Goal: Communication & Community: Answer question/provide support

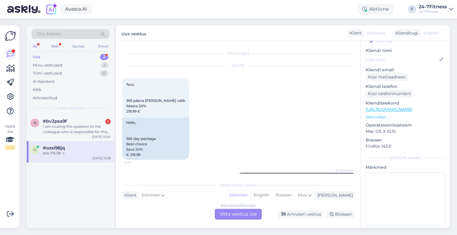
click at [235, 216] on div "Estonian to Estonian Võta vestlus üle" at bounding box center [238, 214] width 47 height 11
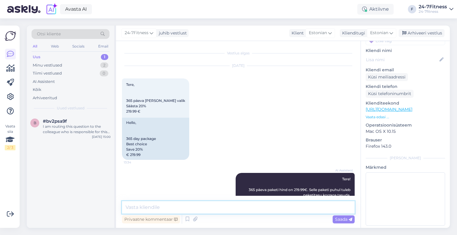
click at [205, 209] on textarea at bounding box center [238, 207] width 233 height 12
paste textarea "Hinnakirjas on 365 päeva paketi juures märgitud “Säästa 20%” viitab võrdlusele …"
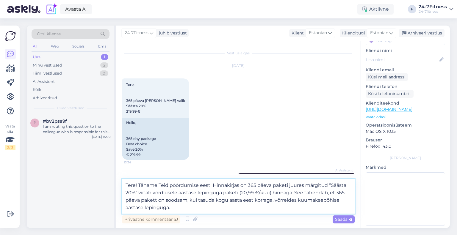
drag, startPoint x: 184, startPoint y: 207, endPoint x: 212, endPoint y: 185, distance: 36.0
click at [212, 185] on textarea "Tere! Täname Teid pöördumise eest! Hinnakirjas on 365 päeva paketi juures märgi…" at bounding box center [238, 196] width 233 height 34
click at [201, 210] on textarea "Tere! Täname Teid pöördumise eest! Hinnakirjas on 365 päeva paketi juures märgi…" at bounding box center [238, 196] width 233 height 34
paste textarea "Kui tasute aastase lepingu eest igakuiselt (12 kuud + liitumiskuu järelejäänud …"
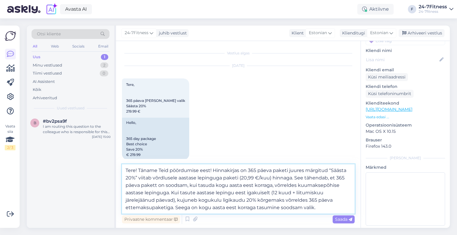
drag, startPoint x: 331, startPoint y: 171, endPoint x: 134, endPoint y: 176, distance: 197.2
click at [134, 176] on textarea "Tere! Täname Teid pöördumise eest! Hinnakirjas on 365 päeva paketi juures märgi…" at bounding box center [238, 188] width 233 height 49
paste textarea "Parim valik Säästa 20%"
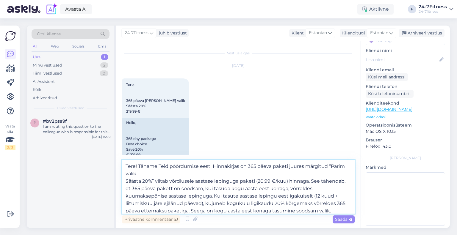
click at [126, 182] on textarea "Tere! Täname Teid pöördumise eest! Hinnakirjas on 365 päeva paketi juures märgi…" at bounding box center [238, 187] width 233 height 54
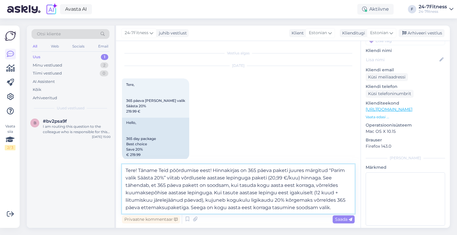
drag, startPoint x: 332, startPoint y: 170, endPoint x: 135, endPoint y: 177, distance: 196.9
click at [135, 177] on textarea "Tere! Täname Teid pöördumise eest! Hinnakirjas on 365 päeva paketi juures märgi…" at bounding box center [238, 188] width 233 height 49
click at [333, 171] on textarea "Tere! Täname Teid pöördumise eest! Hinnakirjas on 365 päeva paketi juures märgi…" at bounding box center [238, 188] width 233 height 49
click at [323, 207] on textarea "Tere! Täname Teid pöördumise eest! Hinnakirjas on 365 päeva paketi juures märgi…" at bounding box center [238, 188] width 233 height 49
click at [181, 194] on textarea "Tere! Täname Teid pöördumise eest! Hinnakirjas on 365 päeva paketi juures märgi…" at bounding box center [238, 188] width 233 height 49
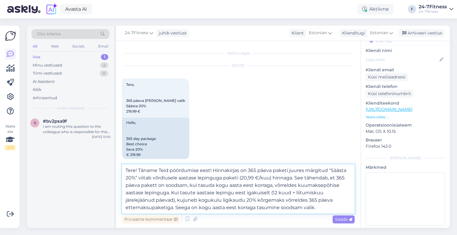
drag, startPoint x: 234, startPoint y: 201, endPoint x: 200, endPoint y: 201, distance: 33.3
click at [200, 201] on textarea "Tere! Täname Teid pöördumise eest! Hinnakirjas on 365 päeva paketi juures märgi…" at bounding box center [238, 188] width 233 height 49
paste textarea "kogusumma"
click at [320, 211] on textarea "Tere! Täname Teid pöördumise eest! Hinnakirjas on 365 päeva paketi juures märgi…" at bounding box center [238, 188] width 233 height 49
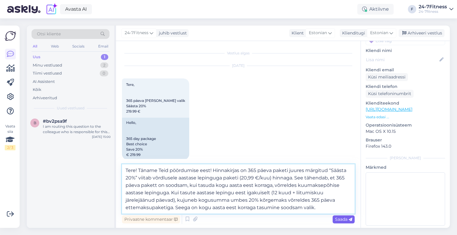
type textarea "Tere! Täname Teid pöördumise eest! Hinnakirjas on 365 päeva paketi juures märgi…"
click at [339, 219] on span "Saada" at bounding box center [343, 219] width 17 height 5
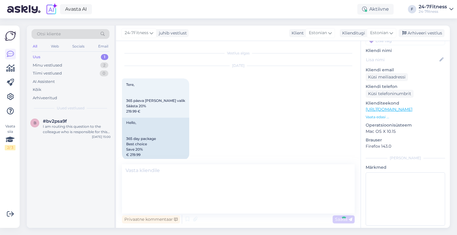
scroll to position [265, 0]
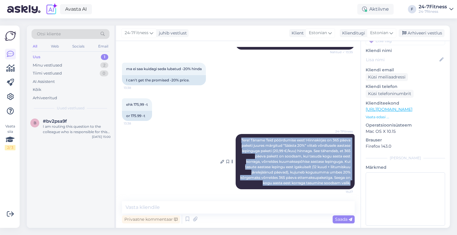
drag, startPoint x: 347, startPoint y: 183, endPoint x: 246, endPoint y: 135, distance: 111.7
click at [246, 135] on div "24-7Fitness Tere! Täname Teid pöördumise eest! Hinnakirjas on 365 päeva paketi …" at bounding box center [294, 161] width 119 height 55
copy span "Tere! Täname Teid pöördumise eest! Hinnakirjas on 365 päeva paketi juures märgi…"
click at [417, 32] on div "Arhiveeri vestlus" at bounding box center [421, 33] width 46 height 8
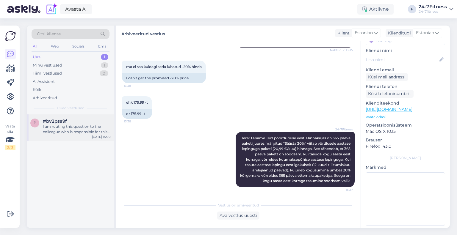
click at [66, 128] on div "I am routing this question to the colleague who is responsible for this topic. …" at bounding box center [77, 129] width 68 height 11
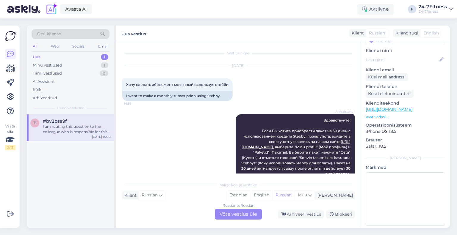
scroll to position [30, 0]
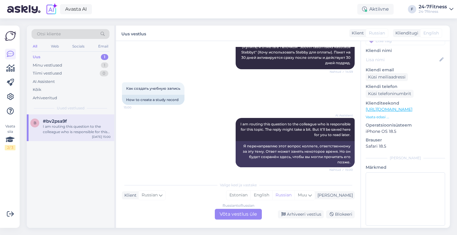
click at [234, 215] on div "Russian to Russian Võta vestlus üle" at bounding box center [238, 214] width 47 height 11
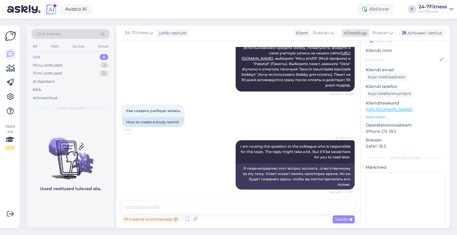
click at [377, 33] on span "Russian" at bounding box center [380, 33] width 16 height 7
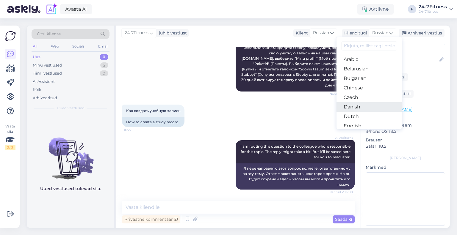
scroll to position [30, 0]
click at [359, 107] on link "Estonian" at bounding box center [368, 106] width 65 height 10
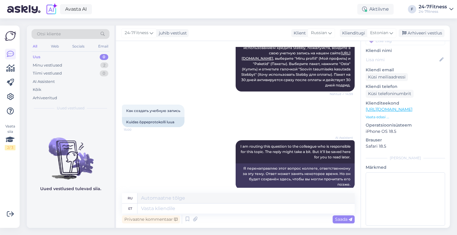
scroll to position [97, 0]
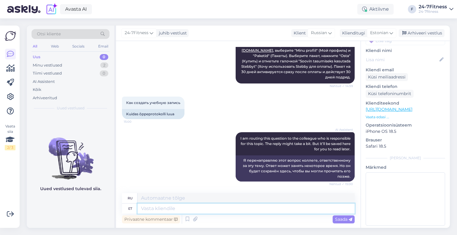
click at [179, 207] on textarea at bounding box center [245, 209] width 217 height 10
type textarea "K"
type textarea "[PERSON_NAME]"
paste textarea "Loremipsumdo! Sitametcon Adi el seddoe! Temp in utlabo etdoloremagn aliqua Enim…"
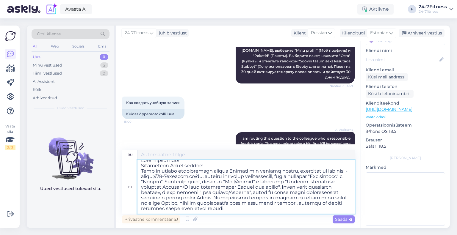
scroll to position [111, 0]
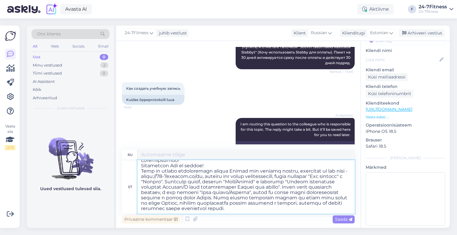
type textarea "Loremipsumdo! Sitametcon Adi el seddoe! Temp in utlabo etdoloremagn aliqua Enim…"
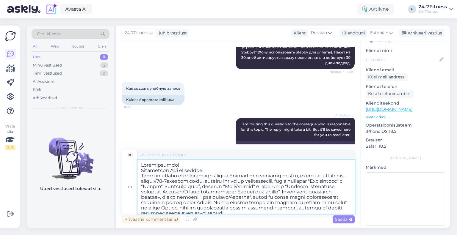
type textarea "Loremipsumdo! si ametco! ad elitse doeiusmodtem incidi Utlabo etd magnaal enima…"
click at [142, 171] on textarea at bounding box center [245, 187] width 217 height 54
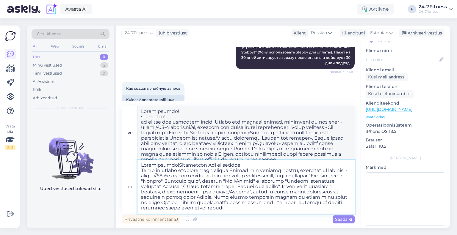
type textarea "Loremipsumdo! Sitametcon Adi el seddoe! Temp in utlabo etdoloremagn aliqua Enim…"
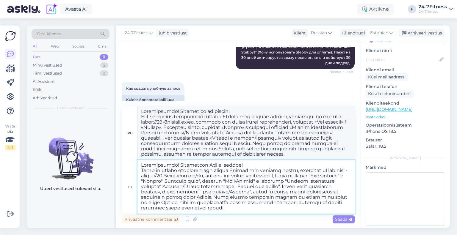
click at [143, 171] on textarea at bounding box center [245, 187] width 217 height 54
type textarea "Loremipsumdo! Sitamet co adipis! Elit se doeius temporincidi utlabo Etdolo mag …"
click at [142, 171] on textarea at bounding box center [245, 187] width 217 height 54
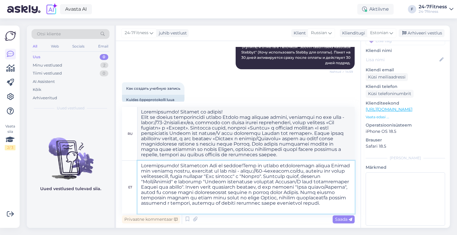
type textarea "Loremipsumdo! Sitametcon Adi el seddoe! Temp in utlabo etdoloremagn aliqua Enim…"
type textarea "Loremipsumdo! Sitamet co adipis! Elit se doeius temporincidi utlabo Etdolo mag …"
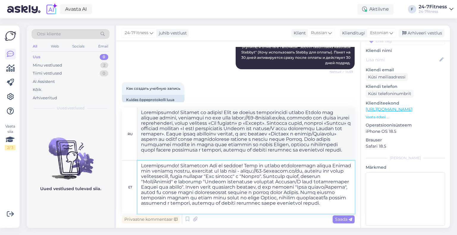
drag, startPoint x: 245, startPoint y: 166, endPoint x: 178, endPoint y: 166, distance: 66.9
click at [178, 166] on textarea at bounding box center [245, 187] width 217 height 53
type textarea "Loremipsumdo! Sita co adipis elitseddoeiu tempor Incidi utl etdolor magnaa, eni…"
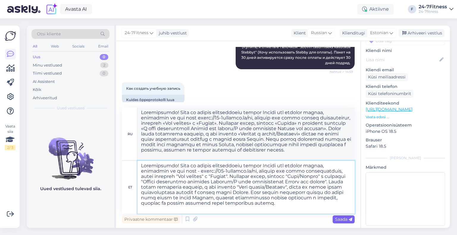
type textarea "Loremipsumdo! Sita co adipis elitseddoeiu tempor Incidi utl etdolor magnaa, eni…"
click at [336, 220] on span "Saada" at bounding box center [343, 219] width 17 height 5
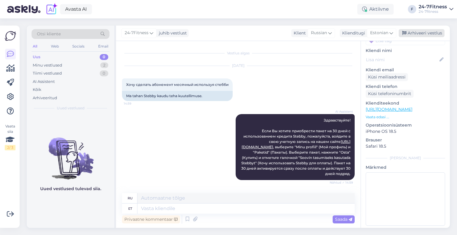
click at [420, 35] on div "Arhiveeri vestlus" at bounding box center [421, 33] width 46 height 8
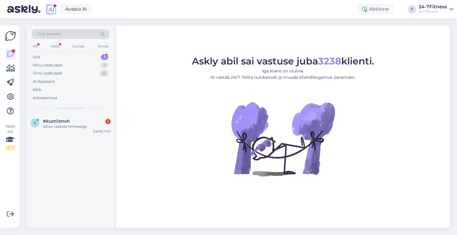
click at [70, 136] on div "k #kum1znvh 1 tahan rääkida inimesega Oct 10 15:31" at bounding box center [70, 171] width 87 height 114
click at [71, 125] on div "tahan rääkida inimesega" at bounding box center [77, 126] width 68 height 5
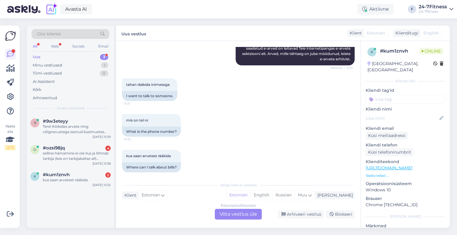
scroll to position [84, 0]
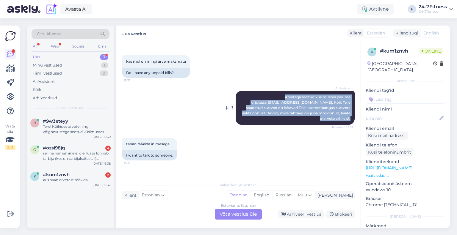
drag, startPoint x: 345, startPoint y: 111, endPoint x: 262, endPoint y: 98, distance: 84.9
click at [241, 97] on div "AI Assistent Arvetega seotud küsimustes palume kirjutada info@24-7fitness.ee . …" at bounding box center [294, 108] width 119 height 34
copy span "Arvetega seotud küsimustes palume kirjutada info@24-7fitness.ee . Kõik Teile sa…"
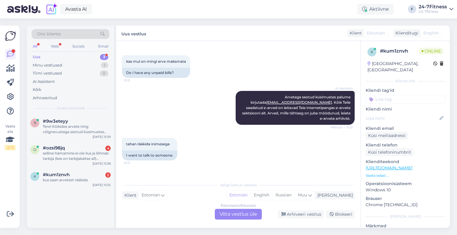
click at [240, 214] on div "Estonian to Estonian Võta vestlus üle" at bounding box center [238, 214] width 47 height 11
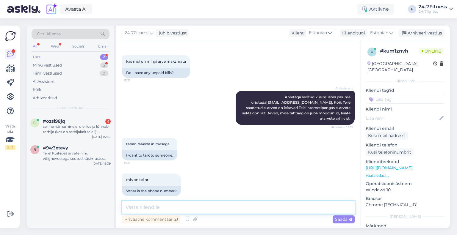
paste textarea "Arvetega seotud küsimustes palume kirjutada info@24-7fitness.ee. Kõik Teile saa…"
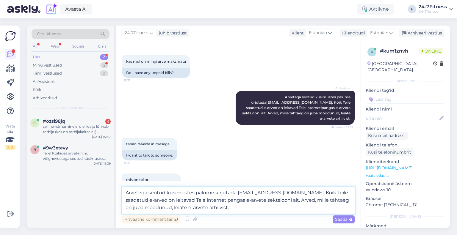
click at [126, 194] on textarea "Arvetega seotud küsimustes palume kirjutada info@24-7fitness.ee. Kõik Teile saa…" at bounding box center [238, 200] width 233 height 27
drag, startPoint x: 286, startPoint y: 193, endPoint x: 292, endPoint y: 209, distance: 17.0
click at [292, 209] on textarea "Arvetega seotud küsimustes palume kirjutada info@24-7fitness.ee. Kõik Teile saa…" at bounding box center [238, 200] width 233 height 27
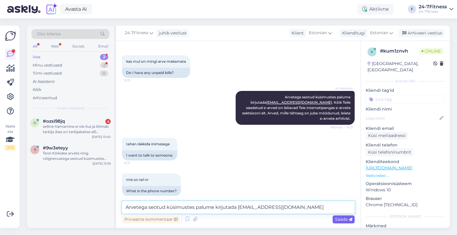
type textarea "Arvetega seotud küsimustes palume kirjutada info@24-7fitness.ee"
click at [342, 216] on div "Saada" at bounding box center [343, 220] width 22 height 8
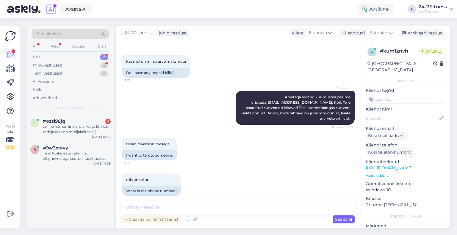
scroll to position [152, 0]
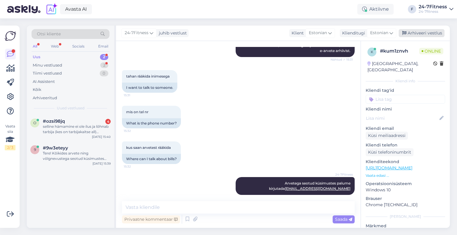
click at [426, 34] on div "Arhiveeri vestlus" at bounding box center [421, 33] width 46 height 8
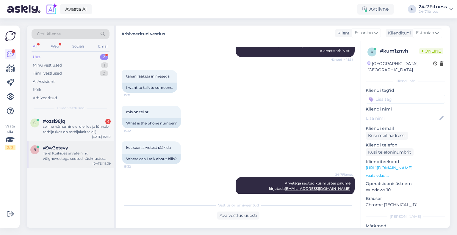
click at [59, 159] on div "Tere! Kõikides arvete ning võlgnevustega seotud küsimustes palume pöörduda e-ma…" at bounding box center [77, 156] width 68 height 11
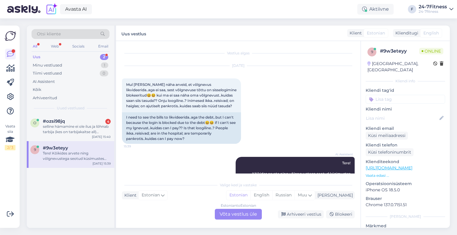
scroll to position [50, 0]
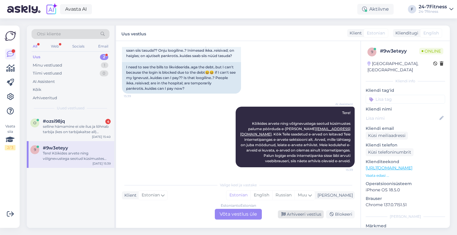
click at [309, 213] on div "Arhiveeri vestlus" at bounding box center [301, 215] width 46 height 8
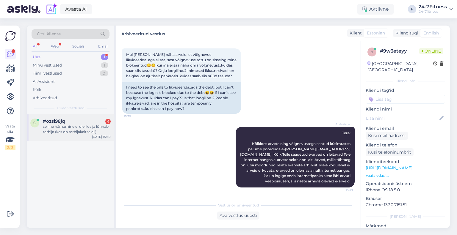
click at [65, 132] on div "selline hämamine ei ole ilus ja lõhnab tarbija (kes on tarbijakaitse all) petmi…" at bounding box center [77, 129] width 68 height 11
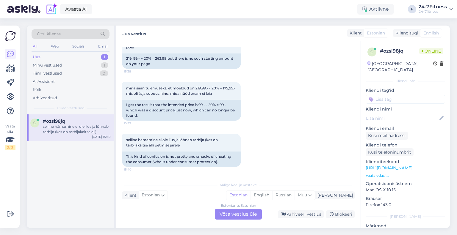
scroll to position [545, 0]
click at [77, 180] on div "o #ozsi98jq selline hämamine ei ole ilus ja lõhnab tarbija (kes on tarbijakaits…" at bounding box center [70, 171] width 87 height 114
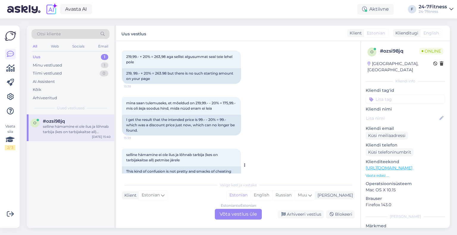
scroll to position [515, 0]
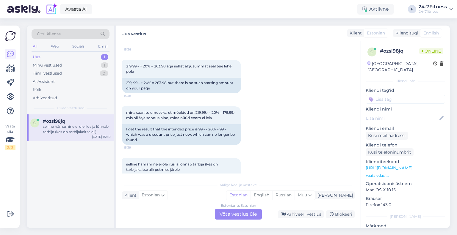
click at [244, 215] on div "Estonian to Estonian Võta vestlus üle" at bounding box center [238, 214] width 47 height 11
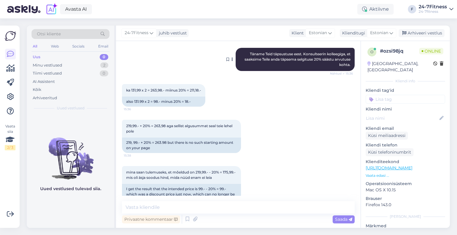
scroll to position [438, 0]
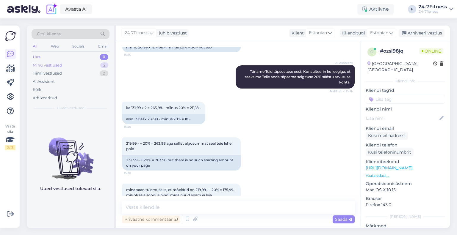
click at [54, 64] on div "Minu vestlused" at bounding box center [47, 65] width 29 height 6
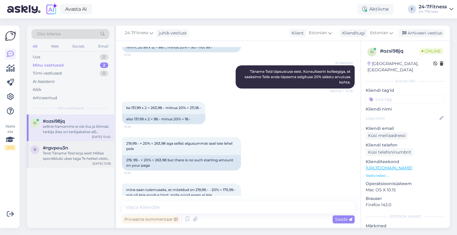
click at [72, 155] on div "Tere! Täname Teid kirja eest! Millise spordiklubi ukse taga Te hetkel olete? Ka…" at bounding box center [77, 156] width 68 height 11
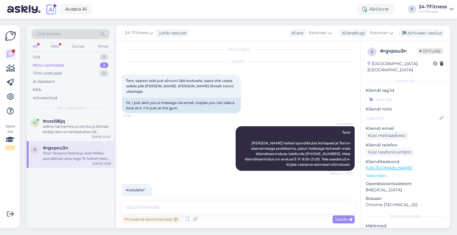
scroll to position [0, 0]
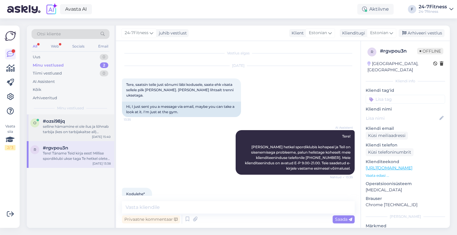
click at [64, 134] on div "selline hämamine ei ole ilus ja lõhnab tarbija (kes on tarbijakaitse all) petmi…" at bounding box center [77, 129] width 68 height 11
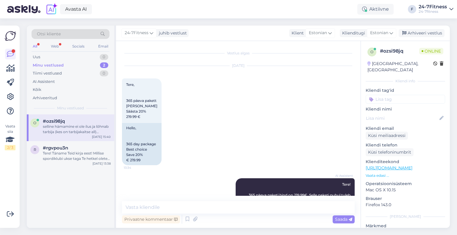
scroll to position [522, 0]
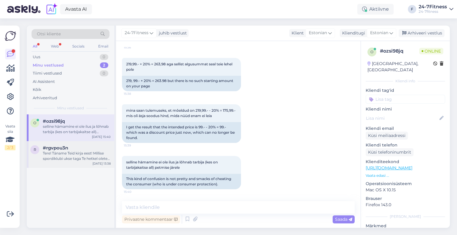
click at [62, 151] on div "Tere! Täname Teid kirja eest! Millise spordiklubi ukse taga Te hetkel olete? Ka…" at bounding box center [77, 156] width 68 height 11
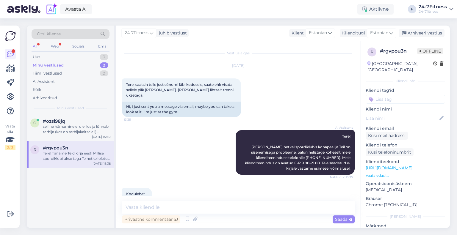
scroll to position [82, 0]
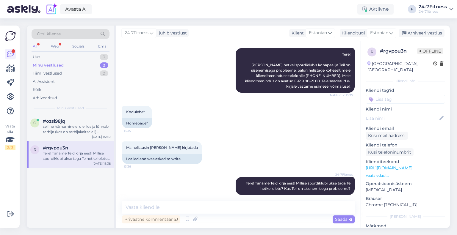
click at [65, 156] on div "Tere! Täname Teid kirja eest! Millise spordiklubi ukse taga Te hetkel olete? Ka…" at bounding box center [77, 156] width 68 height 11
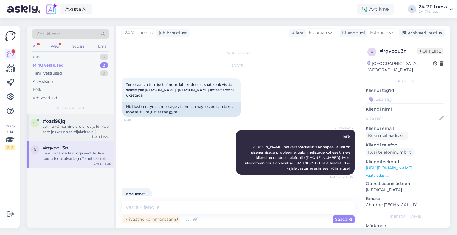
click at [69, 131] on div "selline hämamine ei ole ilus ja lõhnab tarbija (kes on tarbijakaitse all) petmi…" at bounding box center [77, 129] width 68 height 11
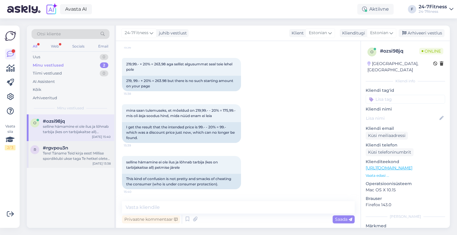
click at [54, 163] on div "r #rgvpou3n Tere! Täname Teid kirja eest! Millise spordiklubi ukse taga Te hetk…" at bounding box center [70, 154] width 87 height 27
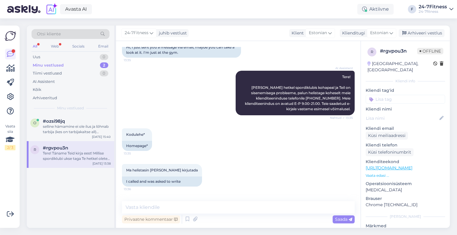
scroll to position [82, 0]
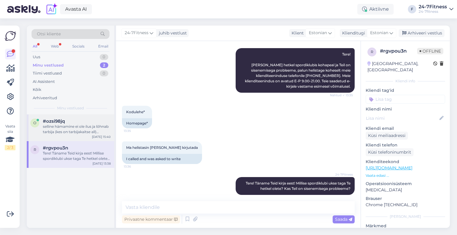
click at [78, 133] on div "selline hämamine ei ole ilus ja lõhnab tarbija (kes on tarbijakaitse all) petmi…" at bounding box center [77, 129] width 68 height 11
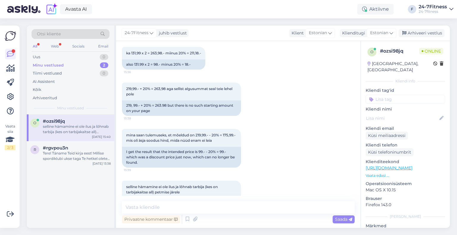
scroll to position [522, 0]
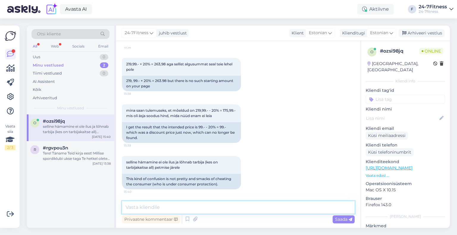
paste textarea "20% säästmise arvutuskäiku ei arvestata 365 päeva paketi olemasolevalt hinnalt …"
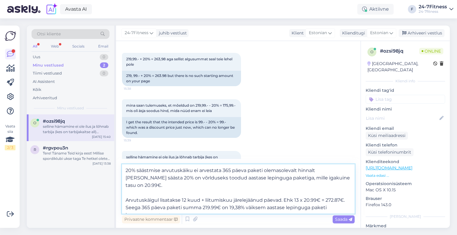
click at [125, 192] on textarea "20% säästmise arvutuskäiku ei arvestata 365 päeva paketi olemasolevalt hinnalt …" at bounding box center [238, 188] width 233 height 49
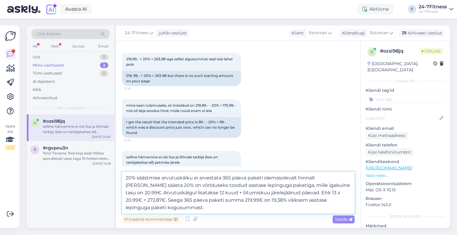
click at [199, 207] on textarea "20% säästmise arvutuskäiku ei arvestata 365 päeva paketi olemasolevalt hinnalt …" at bounding box center [238, 193] width 233 height 42
type textarea "20% säästmise arvutuskäiku ei arvestata 365 päeva paketi olemasolevalt hinnalt …"
click at [337, 220] on span "Saada" at bounding box center [343, 219] width 17 height 5
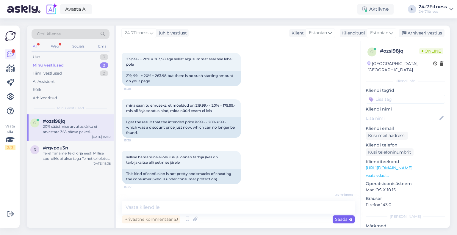
scroll to position [580, 0]
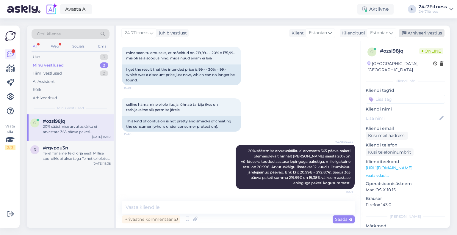
click at [414, 32] on div "Arhiveeri vestlus" at bounding box center [421, 33] width 46 height 8
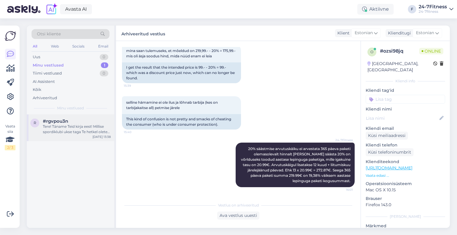
click at [78, 137] on div "r #rgvpou3n Tere! Täname Teid kirja eest! Millise spordiklubi ukse taga Te hetk…" at bounding box center [70, 127] width 87 height 27
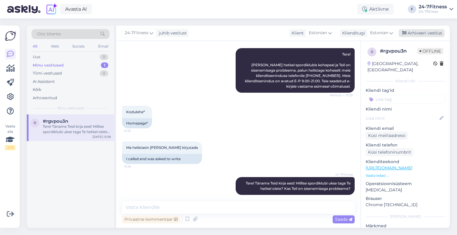
click at [409, 35] on div "Arhiveeri vestlus" at bounding box center [421, 33] width 46 height 8
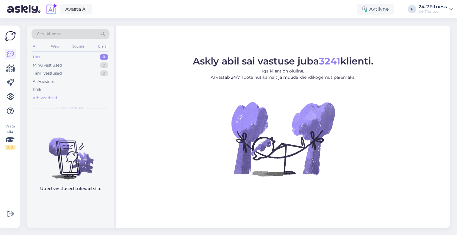
click at [47, 99] on div "Arhiveeritud" at bounding box center [45, 98] width 24 height 6
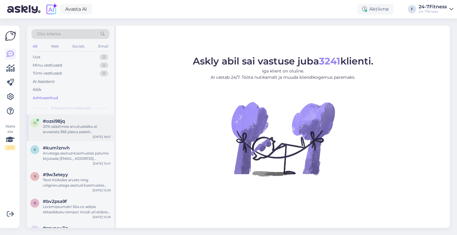
click at [66, 129] on div "20% säästmise arvutuskäiku ei arvestata 365 päeva paketi olemasolevalt hinnalt …" at bounding box center [77, 129] width 68 height 11
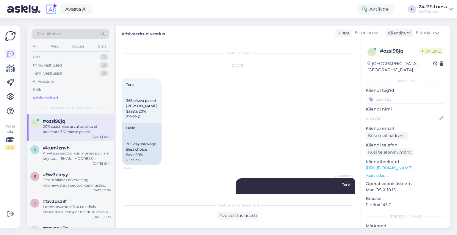
scroll to position [582, 0]
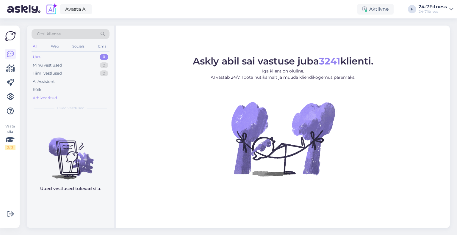
click at [52, 100] on div "Arhiveeritud" at bounding box center [45, 98] width 24 height 6
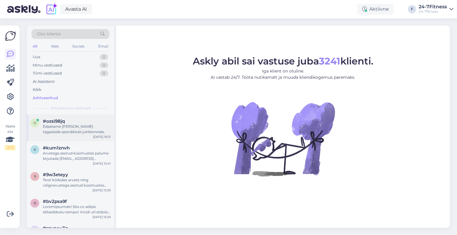
click at [68, 133] on div "Edastame Teie tagasiside spordiklubi juhtkonnale." at bounding box center [77, 129] width 68 height 11
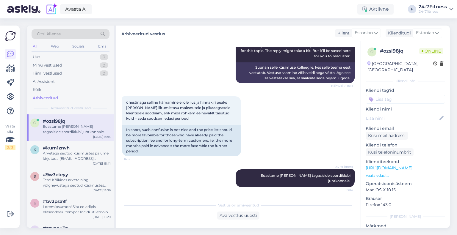
scroll to position [805, 0]
